Goal: Transaction & Acquisition: Register for event/course

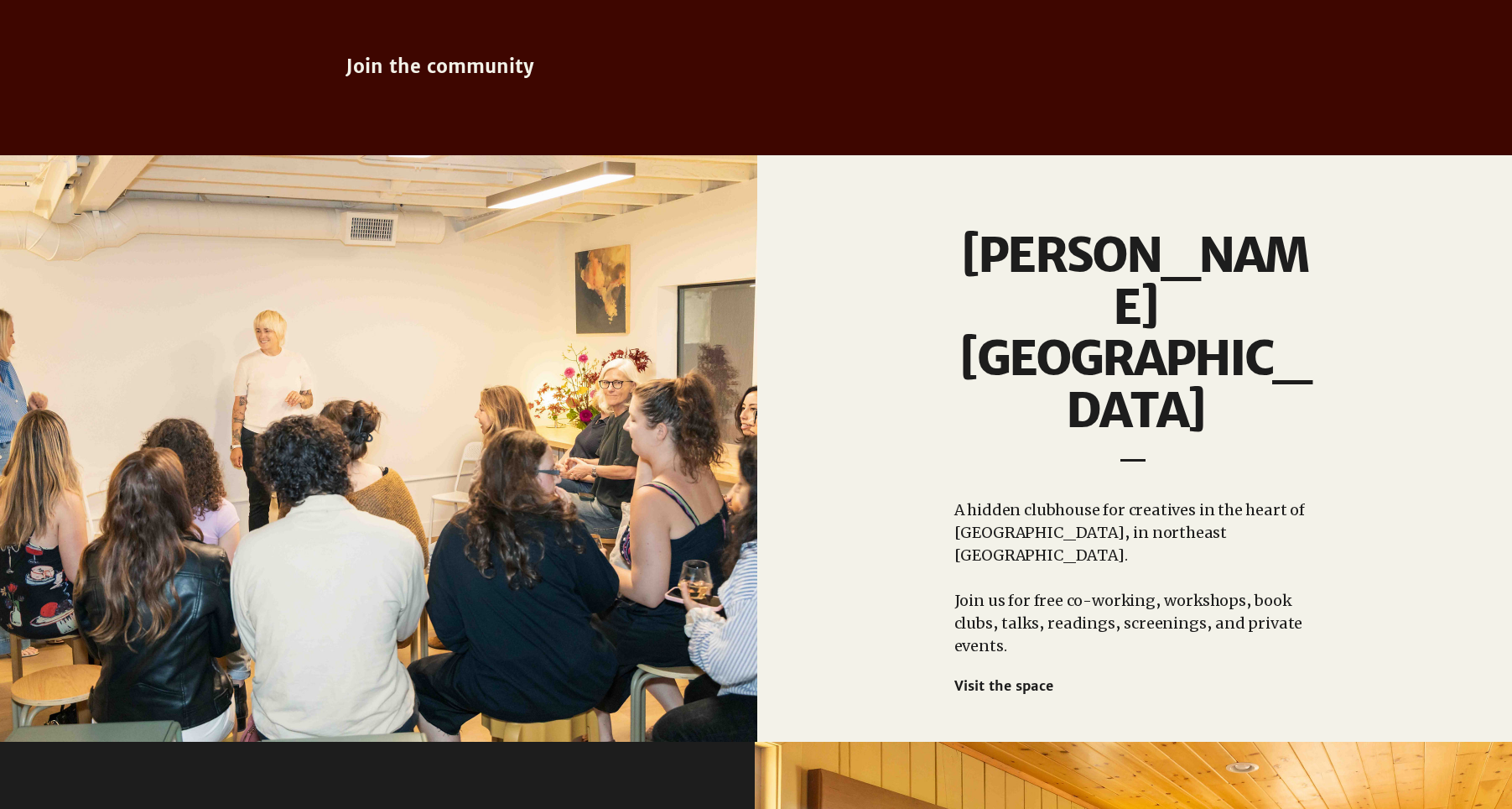
scroll to position [1275, 0]
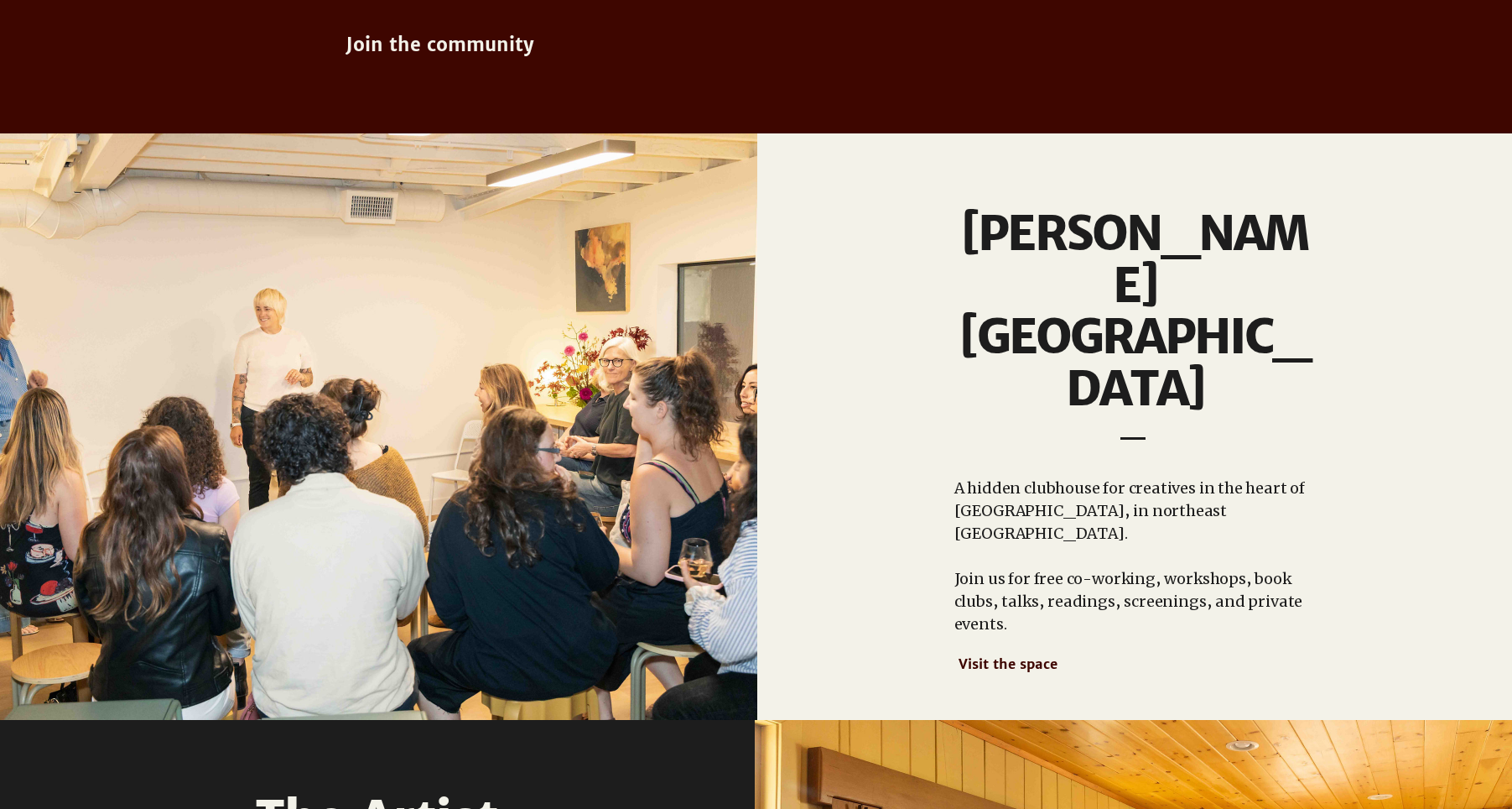
click at [967, 655] on span "Visit the space" at bounding box center [1008, 664] width 99 height 17
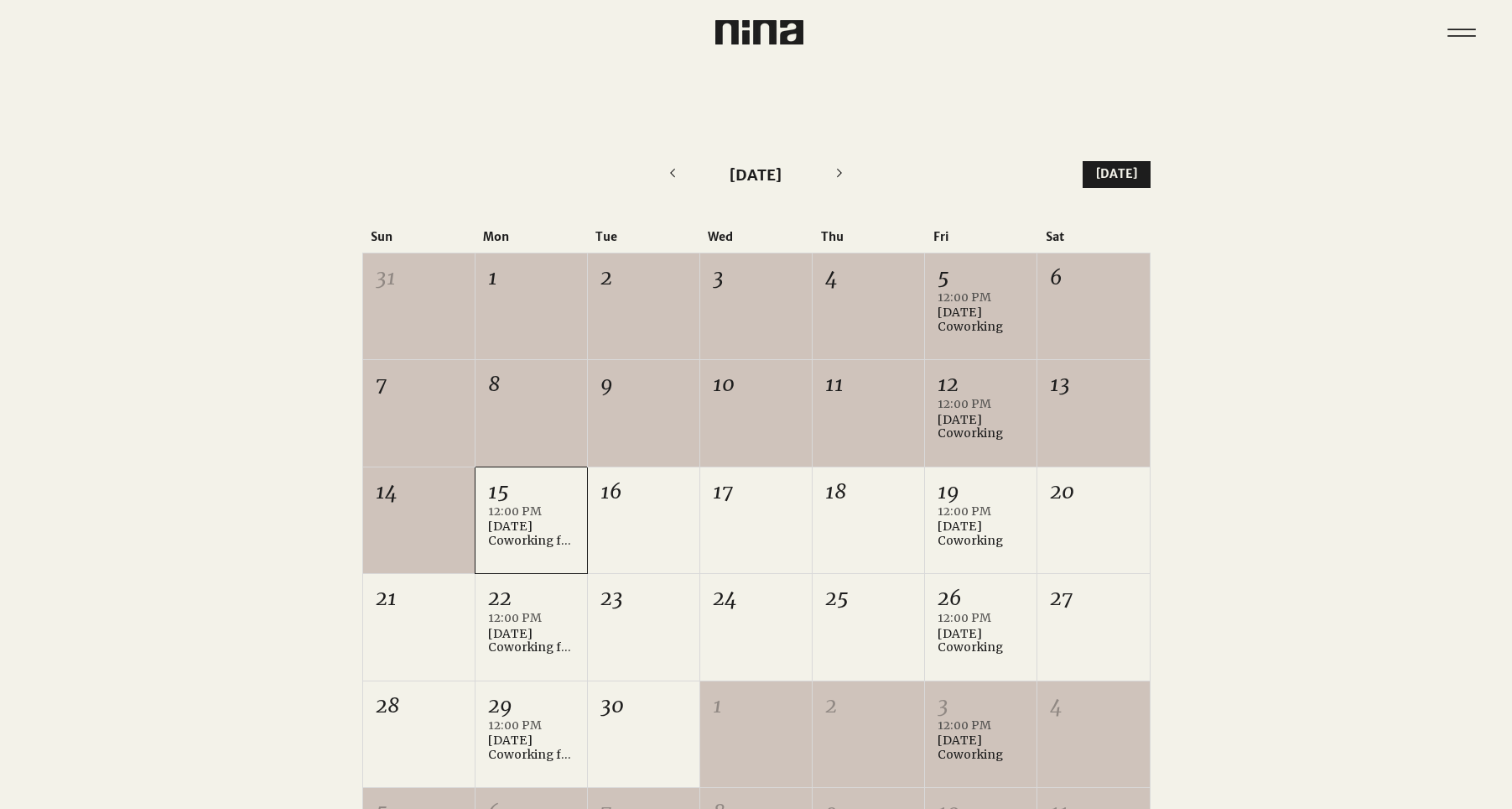
scroll to position [323, 0]
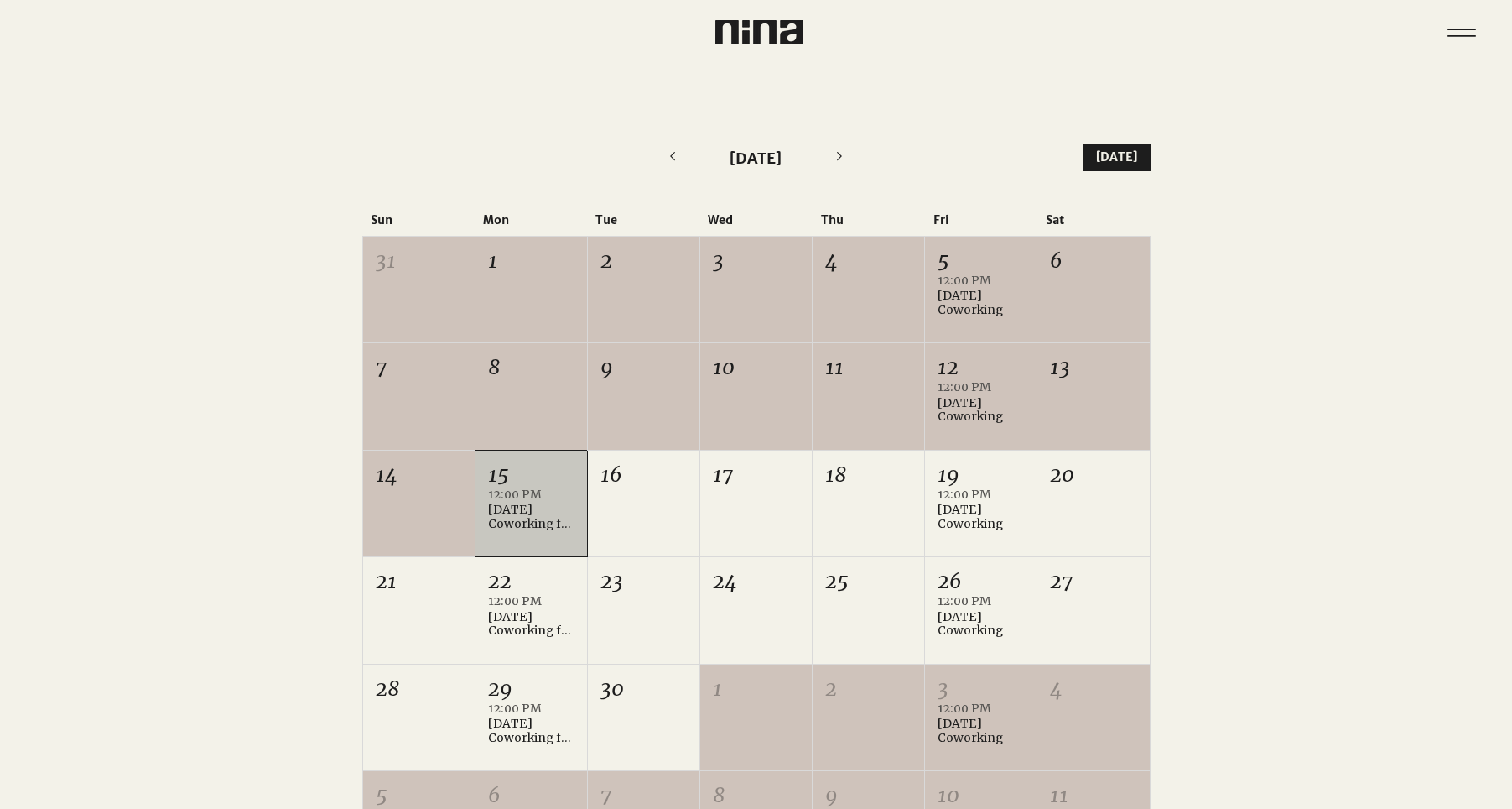
click at [544, 531] on div "12:00 PM [DATE] Coworking for Writers +1 more" at bounding box center [531, 520] width 86 height 61
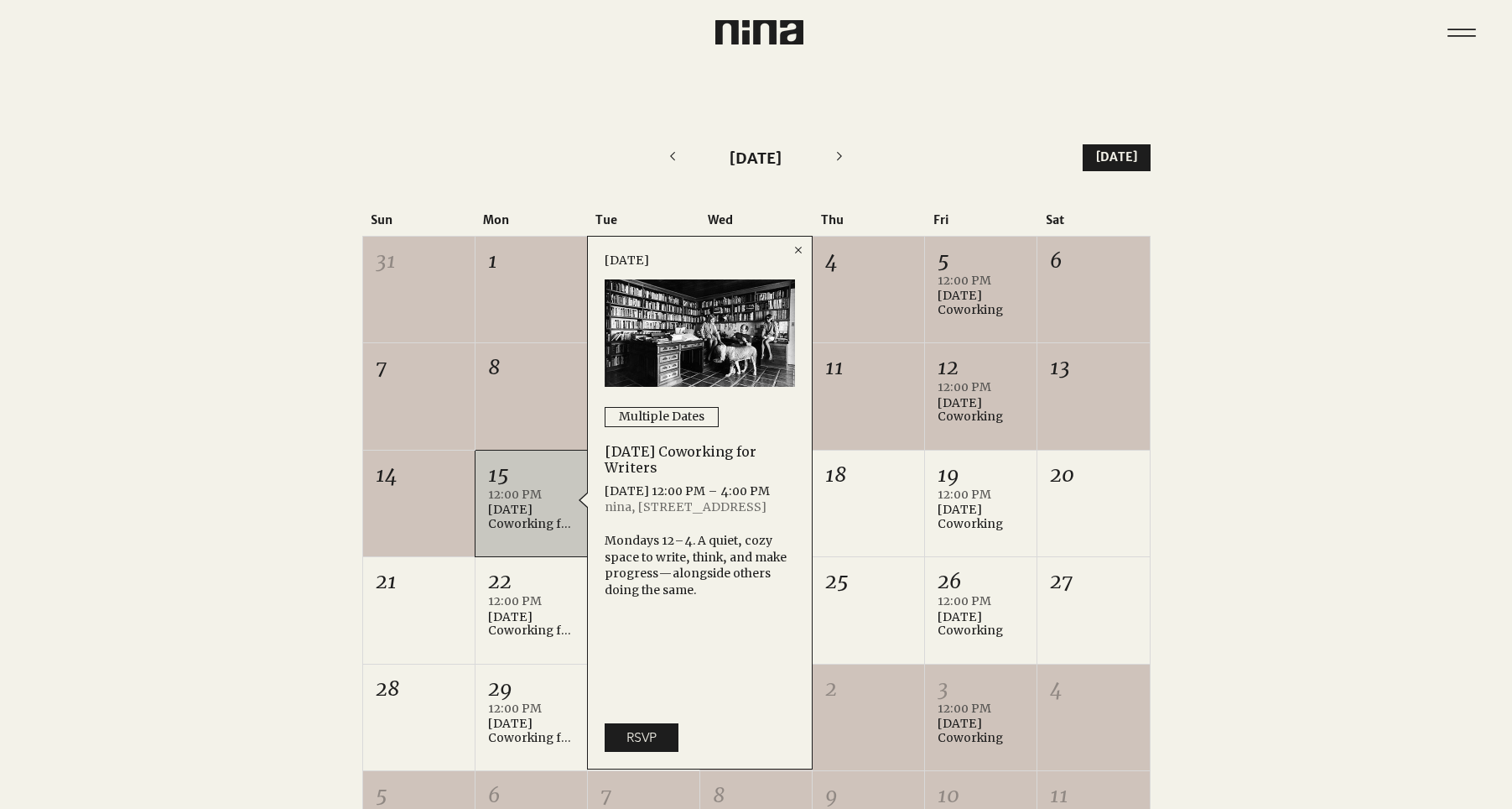
click at [256, 476] on div at bounding box center [756, 509] width 1512 height 829
click at [987, 512] on div "[DATE] Coworking" at bounding box center [981, 517] width 86 height 29
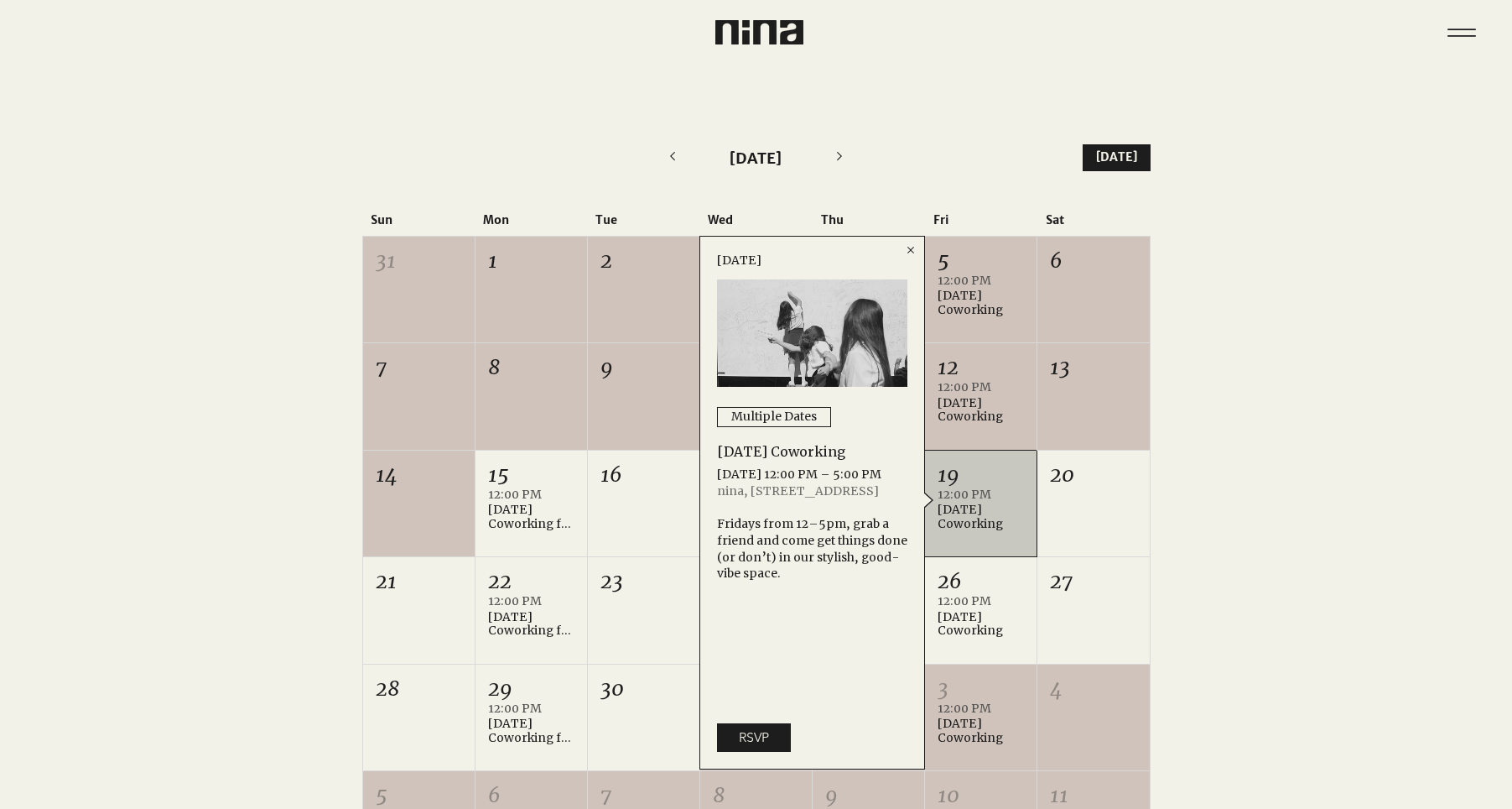
drag, startPoint x: 246, startPoint y: 152, endPoint x: 587, endPoint y: 10, distance: 369.4
click at [246, 152] on div at bounding box center [756, 509] width 1512 height 829
click at [764, 734] on span "RSVP" at bounding box center [755, 737] width 30 height 18
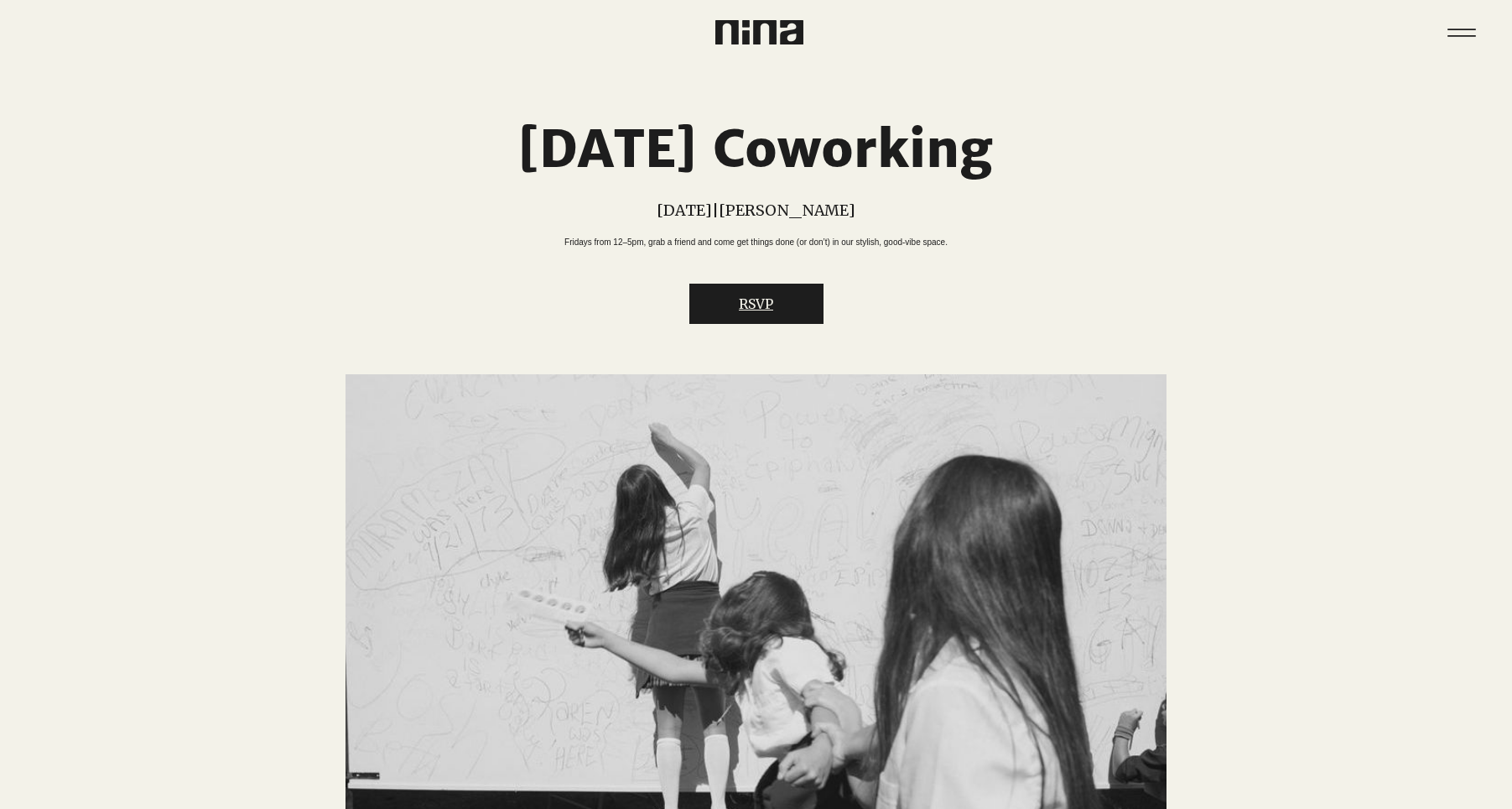
click at [756, 318] on button "RSVP" at bounding box center [756, 303] width 134 height 40
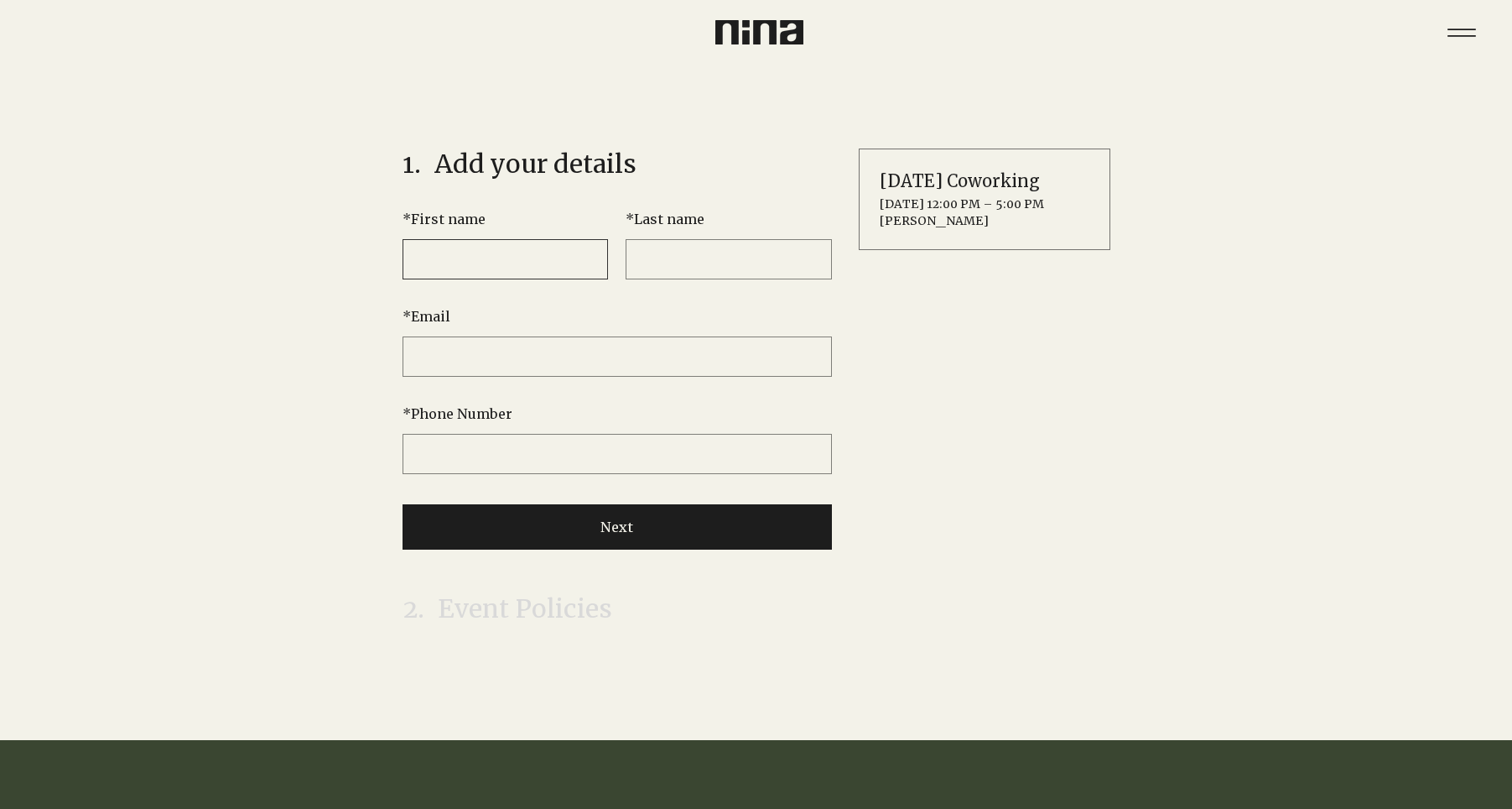
click at [488, 265] on input "* First name" at bounding box center [506, 260] width 206 height 40
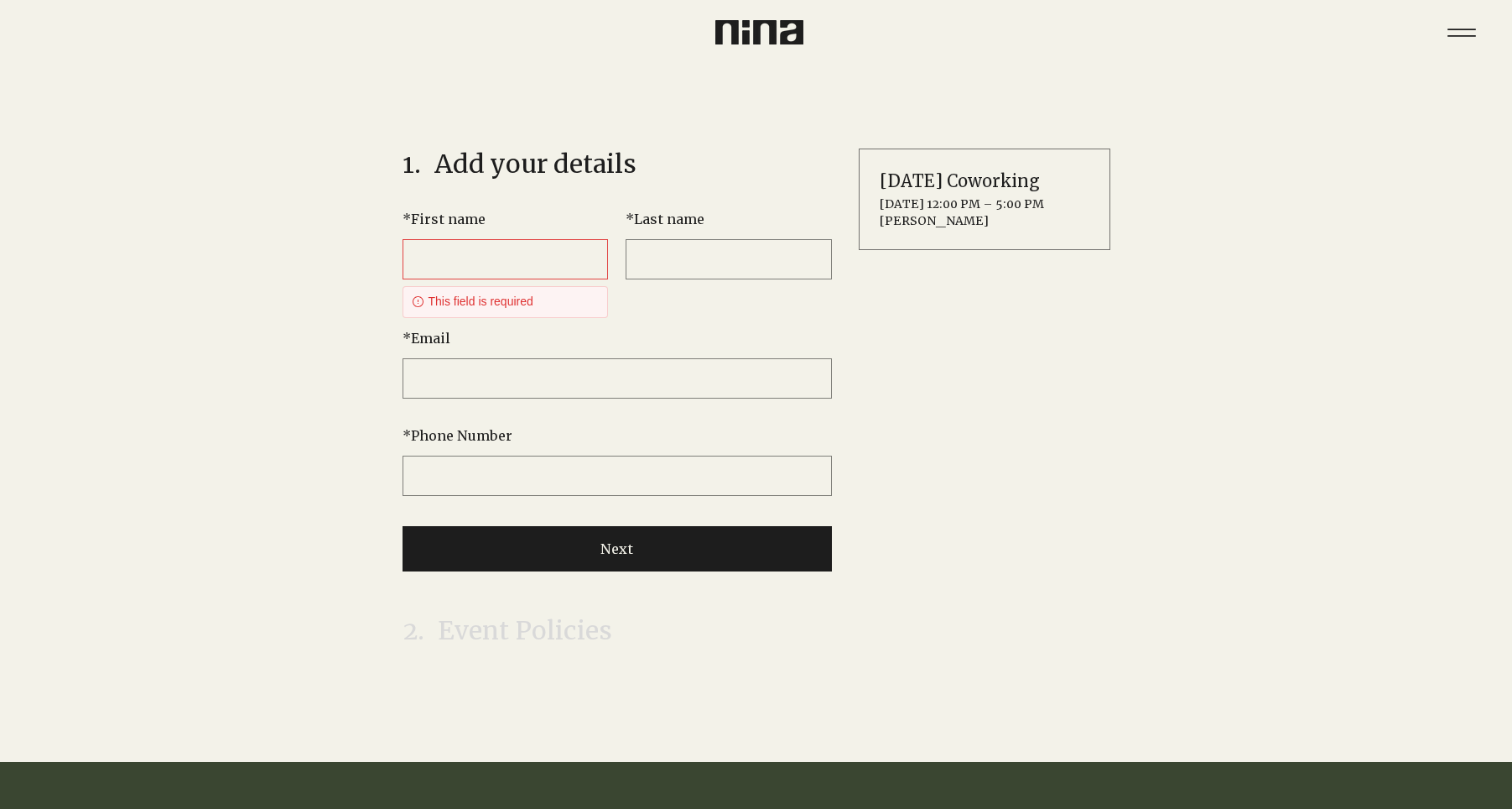
type input "****"
type input "**********"
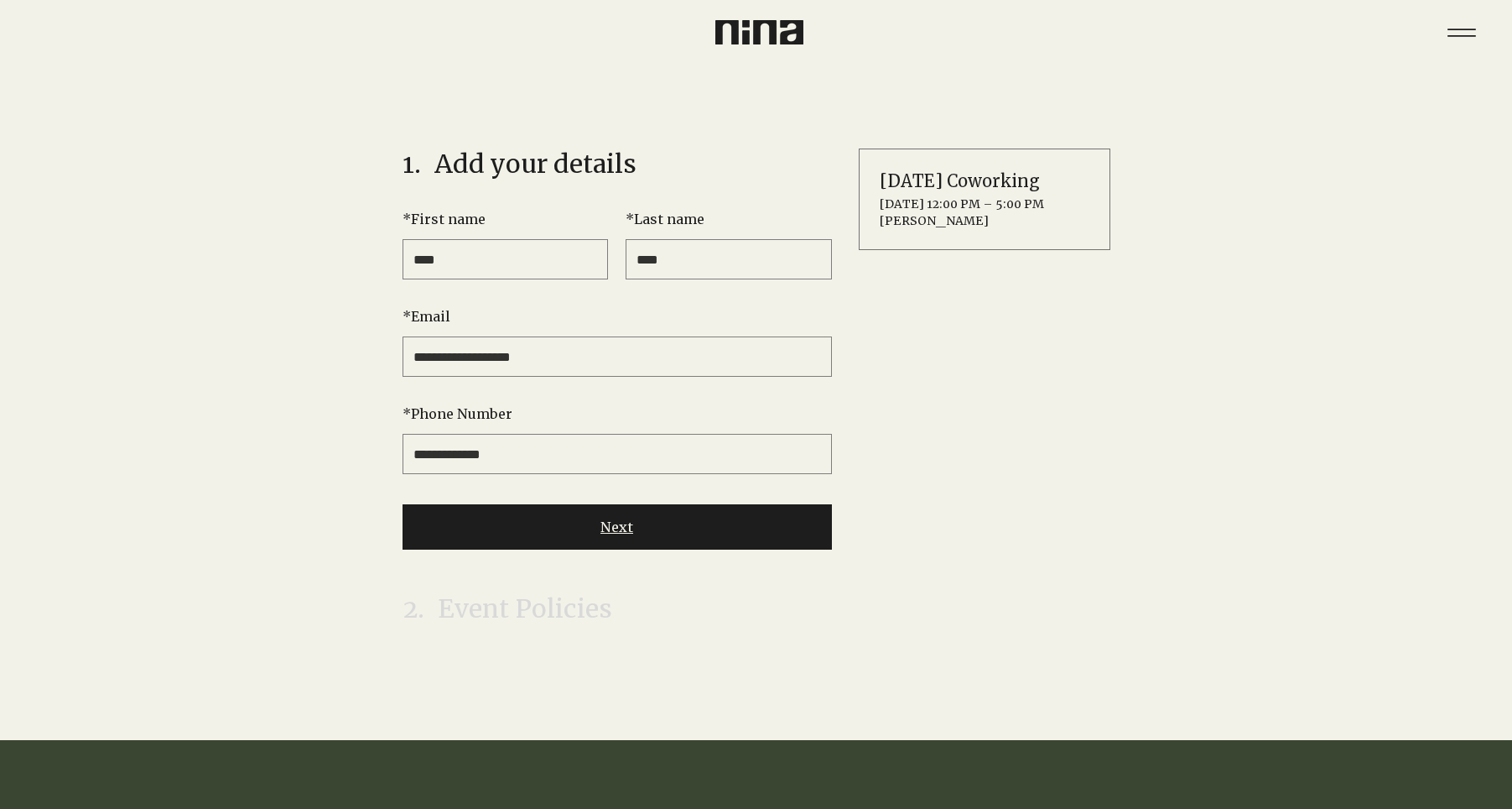
click at [529, 535] on button "Next" at bounding box center [618, 527] width 430 height 46
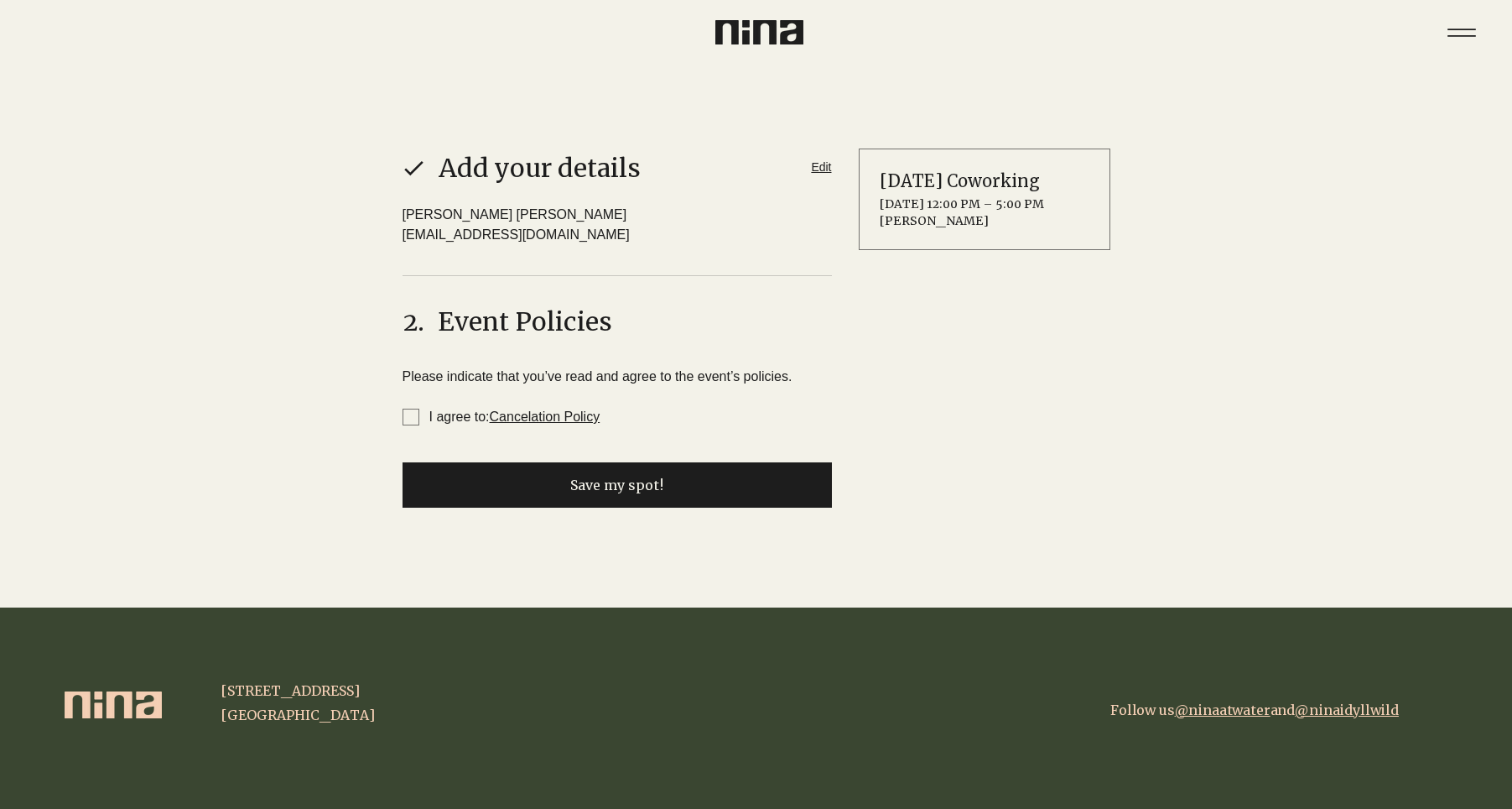
scroll to position [27, 0]
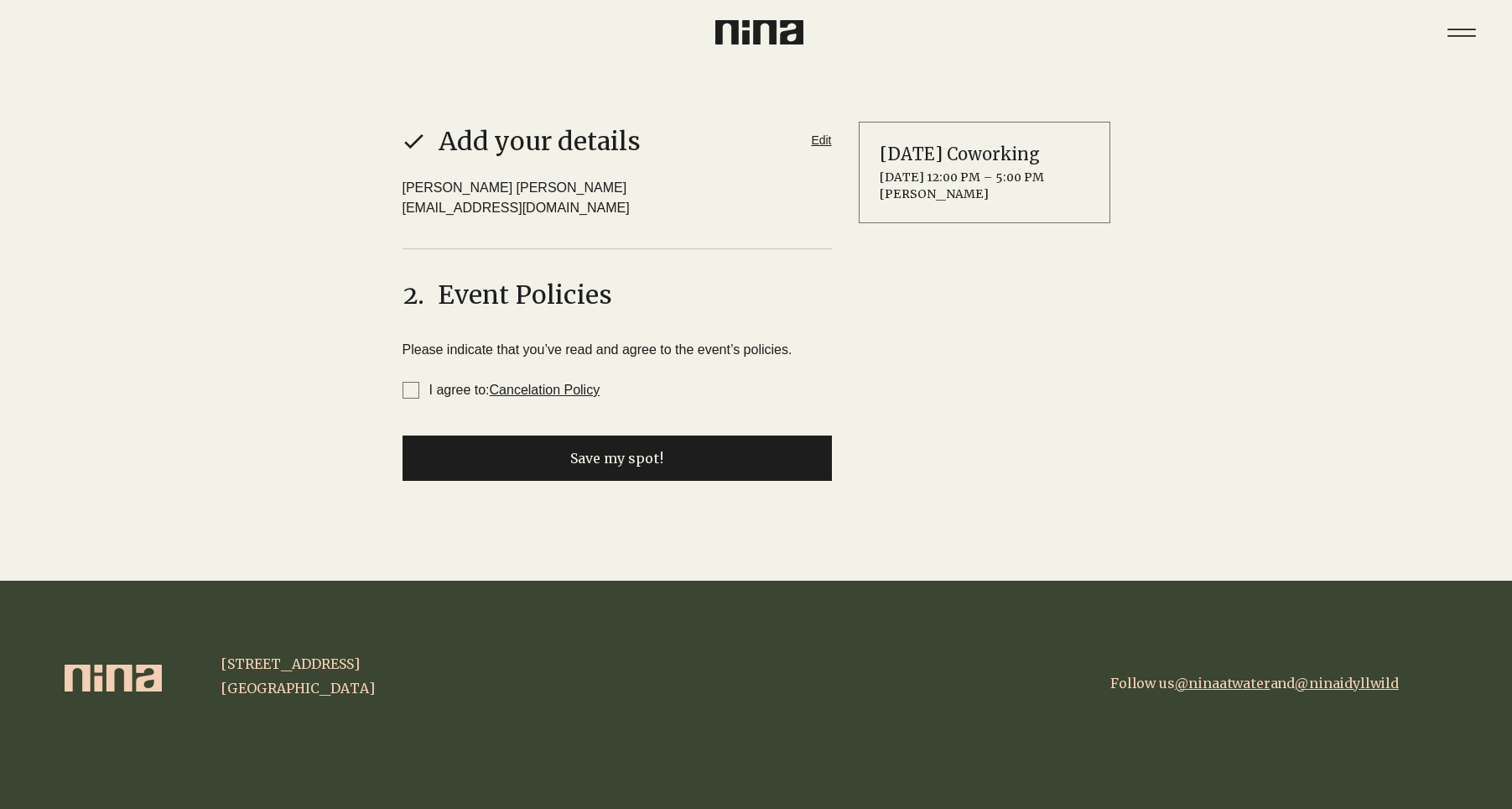
click at [410, 389] on span "I agree to: Cancelation Policy" at bounding box center [411, 391] width 17 height 17
click at [561, 394] on link "Cancelation Policy" at bounding box center [545, 389] width 111 height 14
click at [645, 448] on button "Save my spot!" at bounding box center [618, 458] width 430 height 46
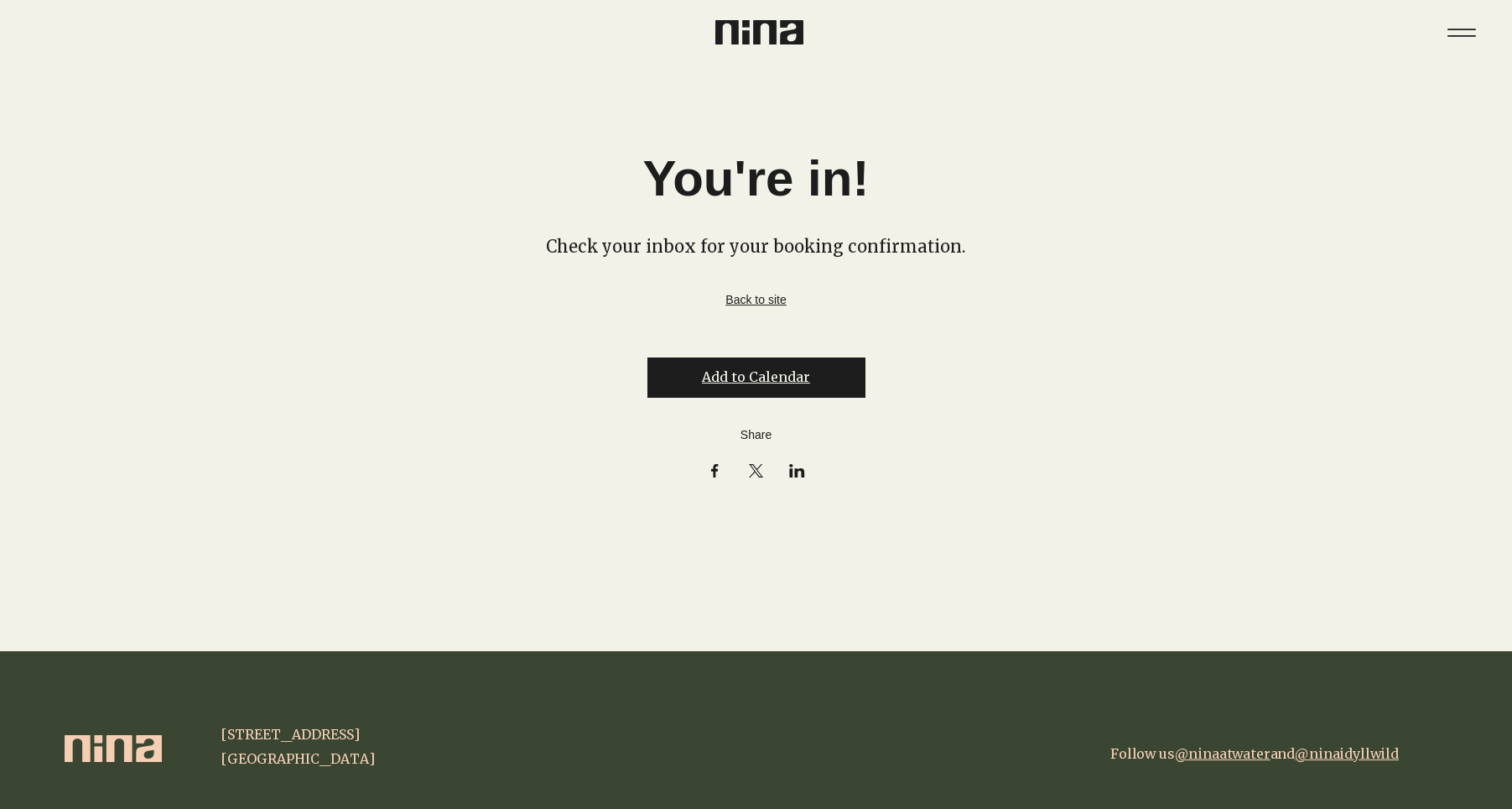
click at [712, 376] on button "Add to Calendar" at bounding box center [756, 377] width 218 height 40
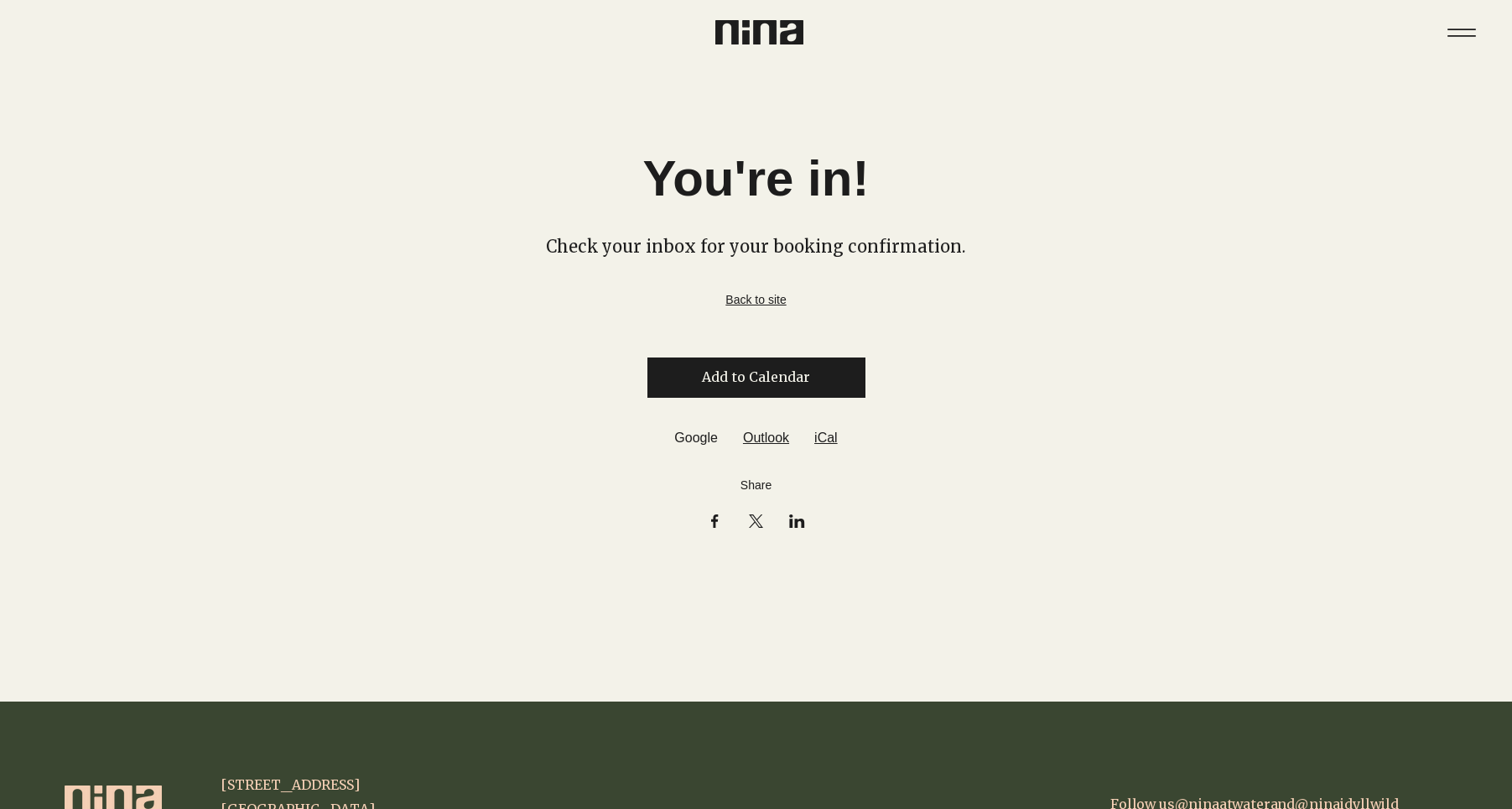
click at [694, 442] on link "Google" at bounding box center [697, 437] width 44 height 20
click at [773, 34] on img at bounding box center [759, 32] width 88 height 25
